Goal: Transaction & Acquisition: Purchase product/service

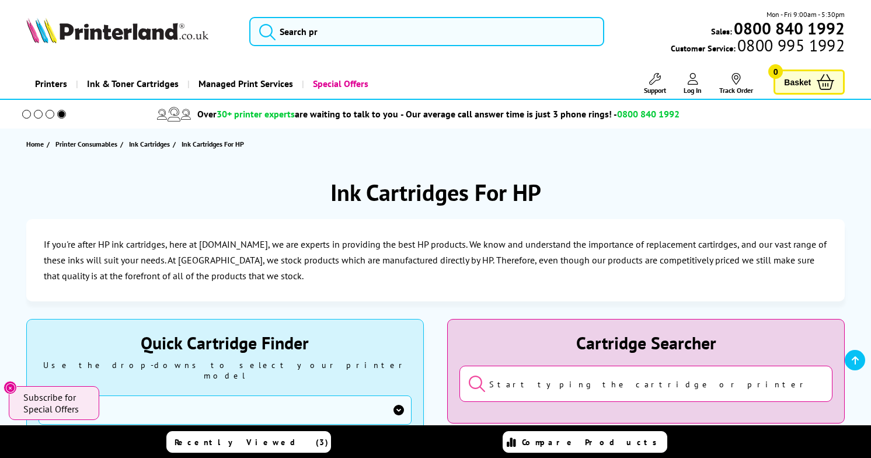
scroll to position [249, 0]
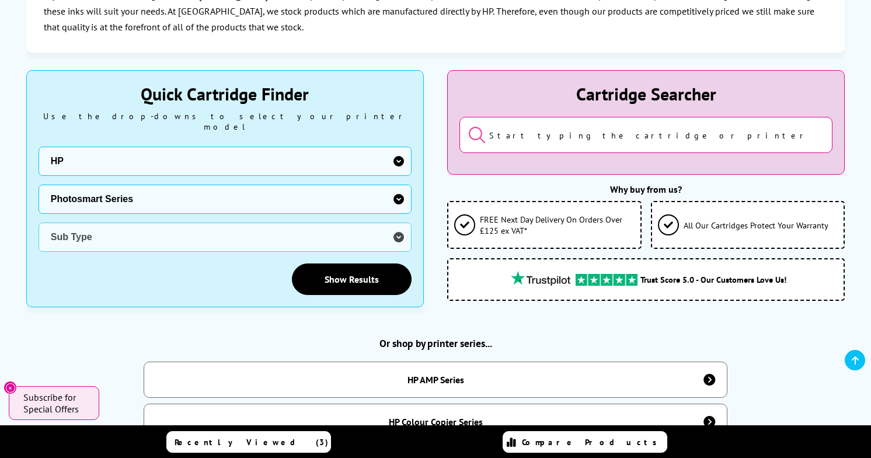
click at [39, 185] on select "Printer Series AMP Series Colour Copier Series DesignJet Series DeskJet Series …" at bounding box center [225, 199] width 373 height 29
click at [398, 222] on select "Sub Type" at bounding box center [225, 236] width 373 height 29
select select "0"
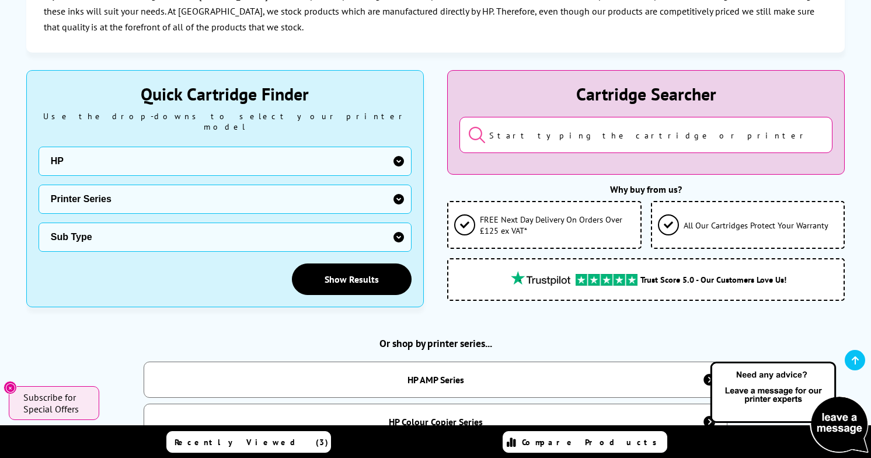
click at [398, 225] on select "Sub Type HP Photosmart 100 HP Photosmart 1000 HP Photosmart 1100 HP Photosmart …" at bounding box center [225, 236] width 373 height 29
select select "18557"
click at [39, 222] on select "Sub Type HP Photosmart 100 HP Photosmart 1000 HP Photosmart 1100 HP Photosmart …" at bounding box center [225, 236] width 373 height 29
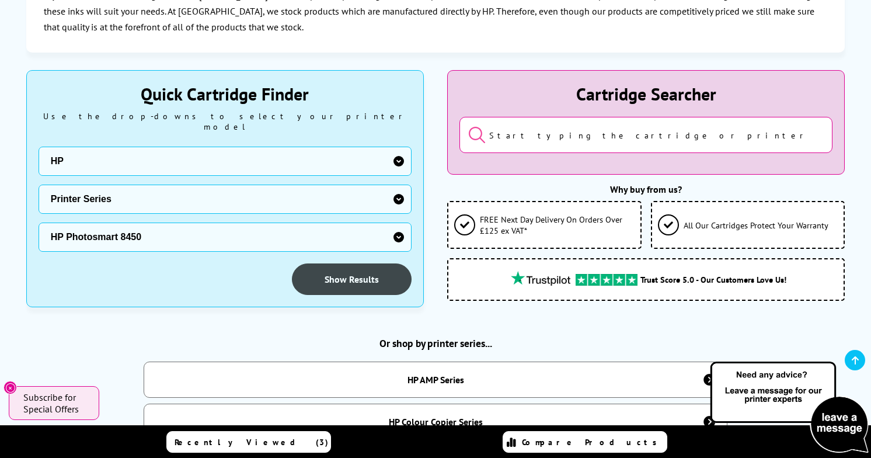
click at [343, 266] on link "Show Results" at bounding box center [352, 279] width 120 height 32
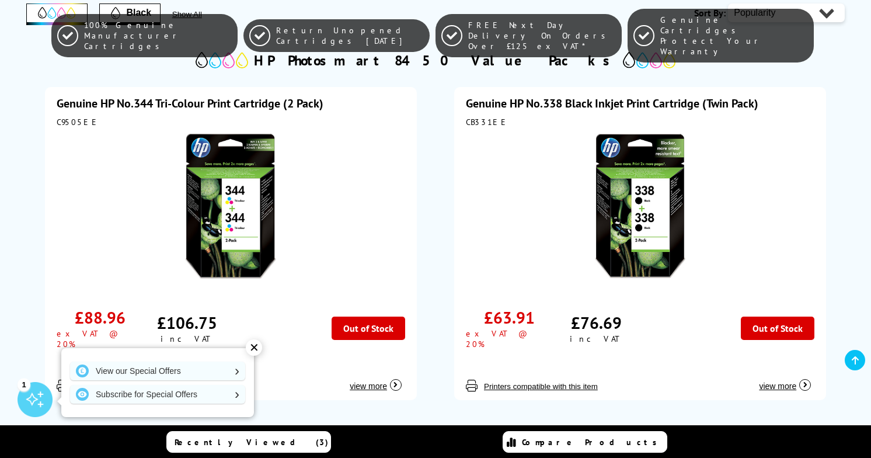
scroll to position [311, 0]
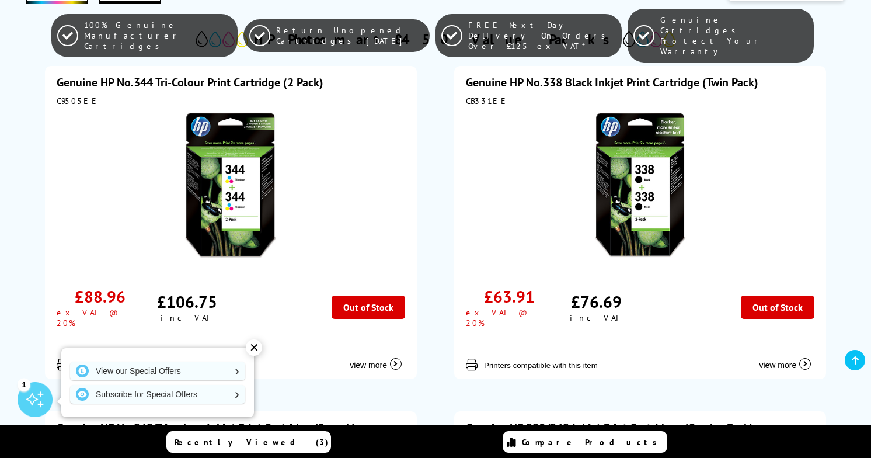
click at [257, 345] on div "✕" at bounding box center [254, 347] width 16 height 16
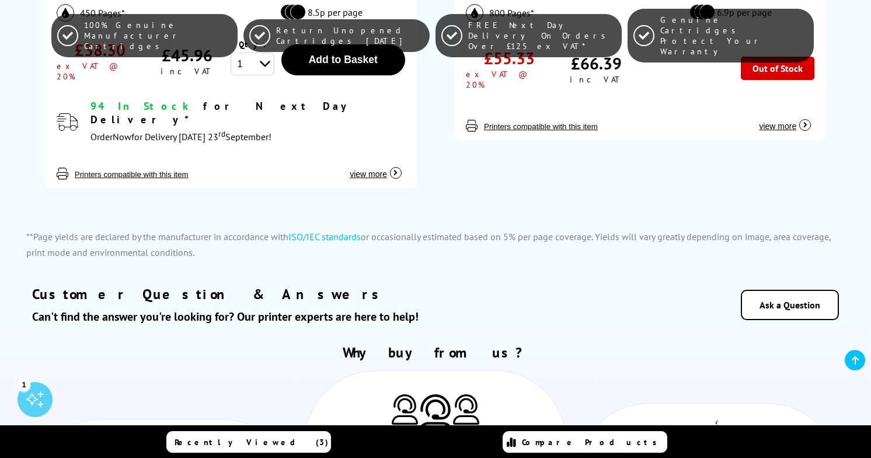
scroll to position [1488, 0]
